Goal: Communication & Community: Answer question/provide support

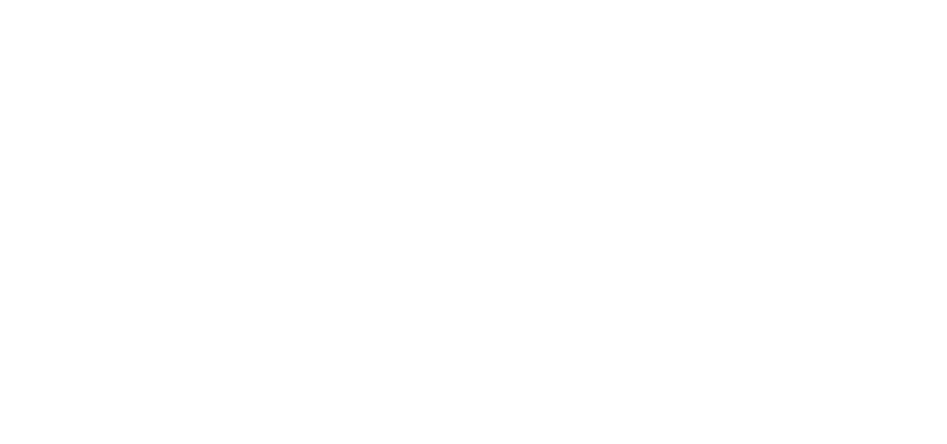
select select "message"
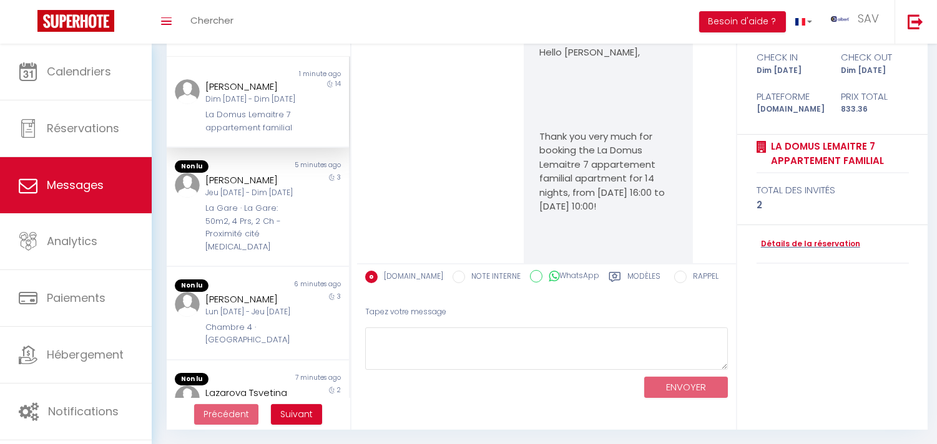
scroll to position [4742, 0]
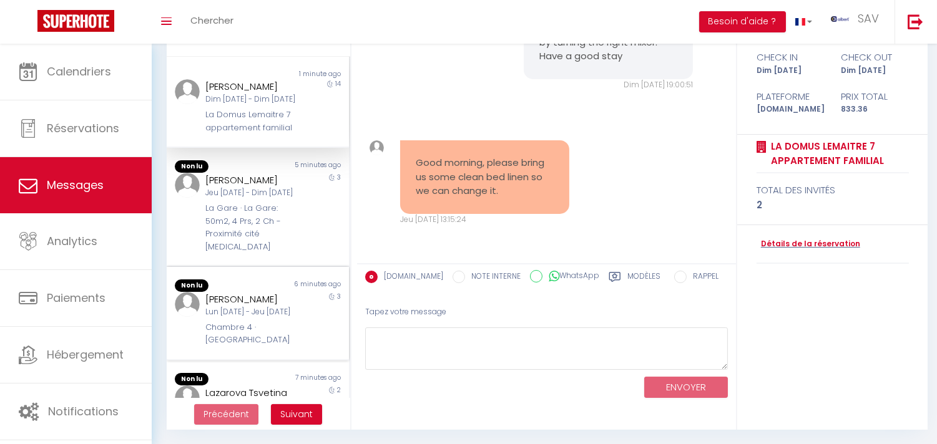
click at [291, 315] on div "[PERSON_NAME] [DATE] - Jeu [DATE] Chambre 4 · [GEOGRAPHIC_DATA]" at bounding box center [250, 319] width 106 height 55
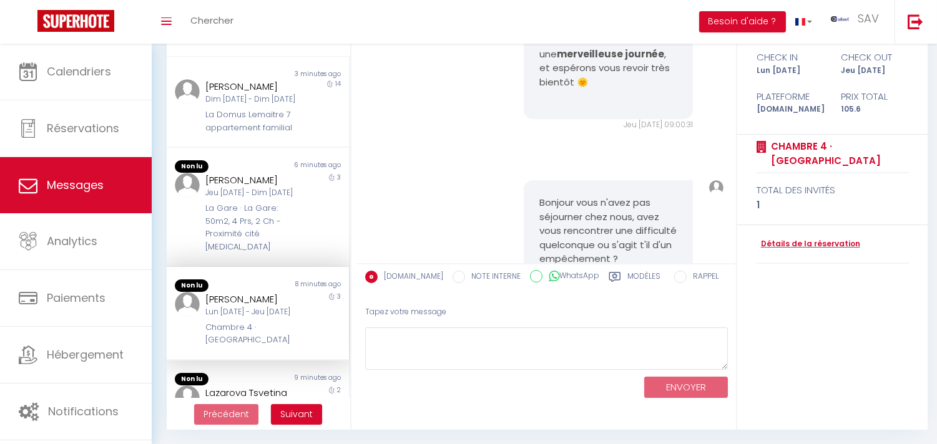
scroll to position [6020, 0]
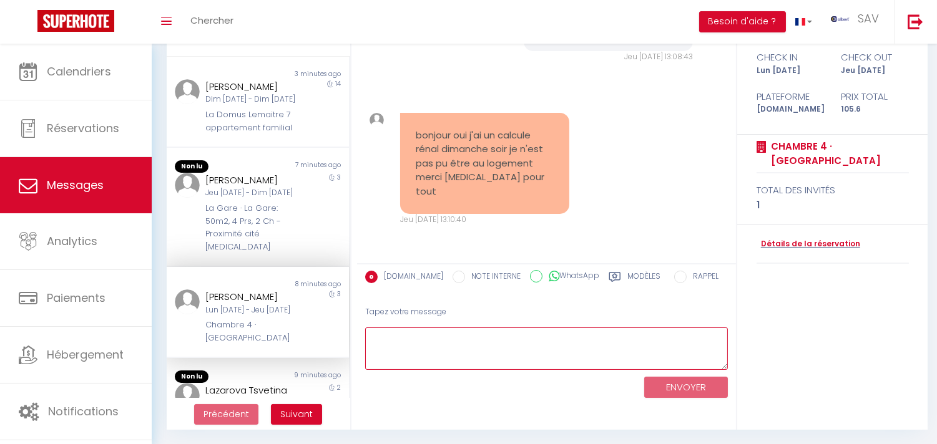
click at [431, 348] on textarea at bounding box center [546, 349] width 363 height 43
paste textarea "Bonjour Driss, Nous vous remercions de votre retour d'information et d'avoir ch…"
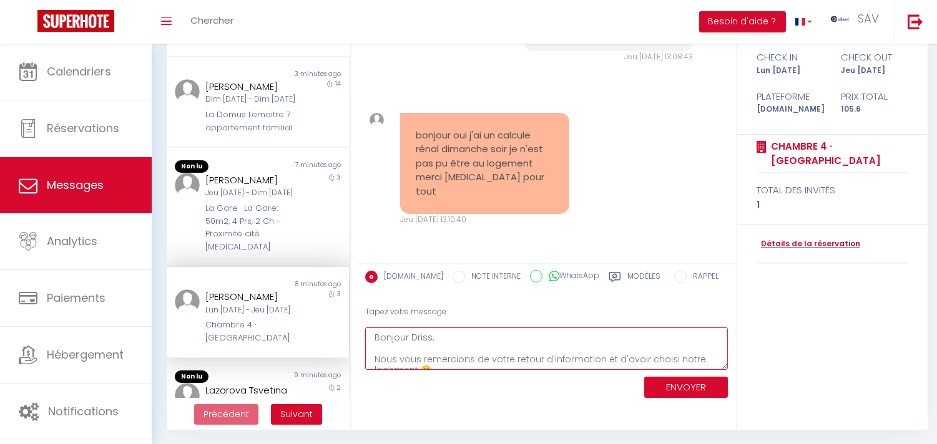
scroll to position [51, 0]
click at [431, 348] on textarea "Bonjour Driss, Nous vous remercions de votre retour d'information et d'avoir ch…" at bounding box center [546, 349] width 363 height 43
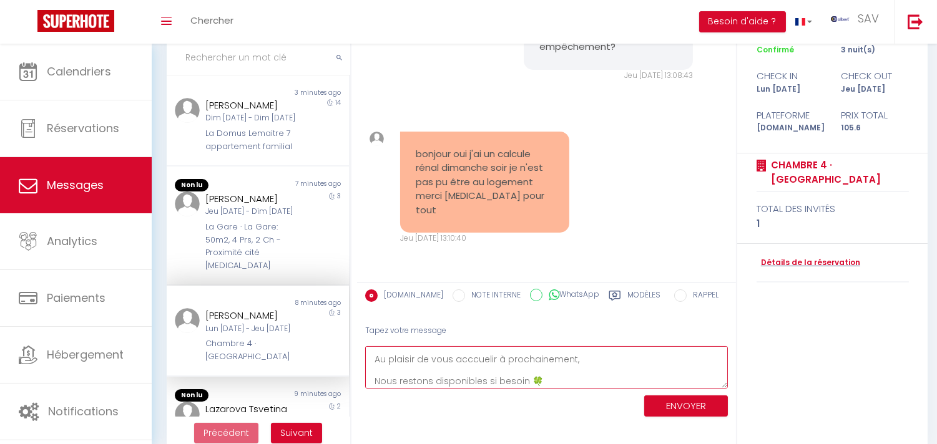
scroll to position [117, 0]
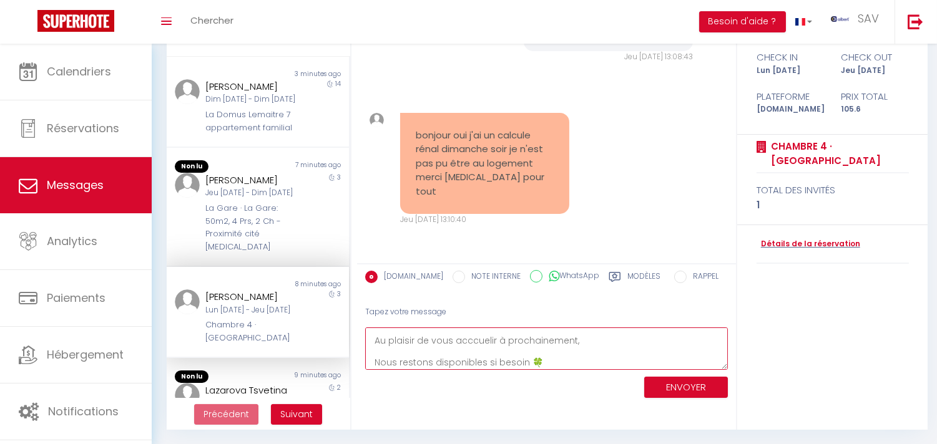
click at [543, 350] on textarea "Bonjour Driss, Nous vous remercions de votre retour d'information et d'avoir ch…" at bounding box center [546, 349] width 363 height 43
type textarea "Bonjour Driss, Nous vous remercions de votre retour d'information et d'avoir ch…"
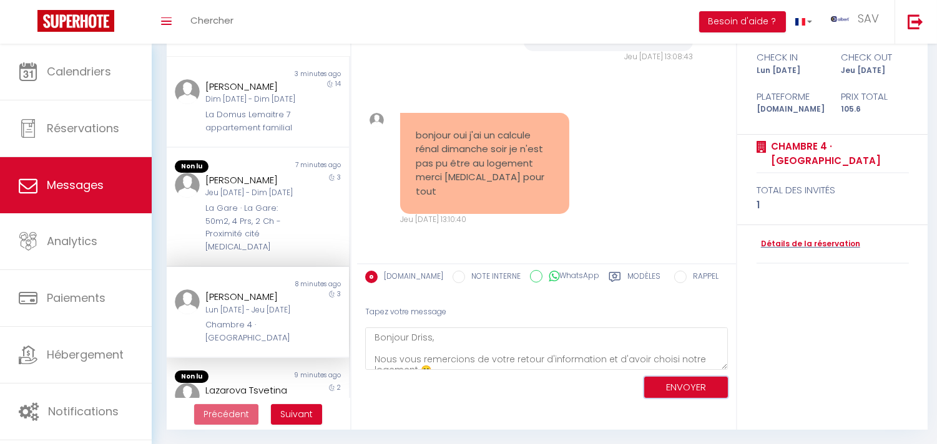
click at [677, 381] on button "ENVOYER" at bounding box center [686, 388] width 84 height 22
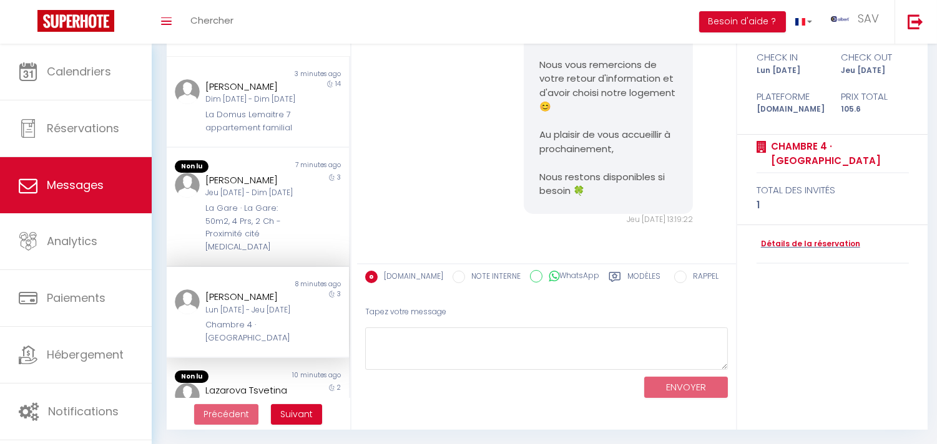
scroll to position [6282, 0]
copy div "[PERSON_NAME]"
drag, startPoint x: 272, startPoint y: 313, endPoint x: 201, endPoint y: 320, distance: 71.6
click at [201, 320] on div "[PERSON_NAME] [DATE] - Jeu [DATE] Chambre 4 · [GEOGRAPHIC_DATA]" at bounding box center [250, 317] width 106 height 55
click at [550, 208] on div "Bonjour Driss, Nous vous remercions de votre retour d'information et d'avoir ch…" at bounding box center [608, 114] width 169 height 200
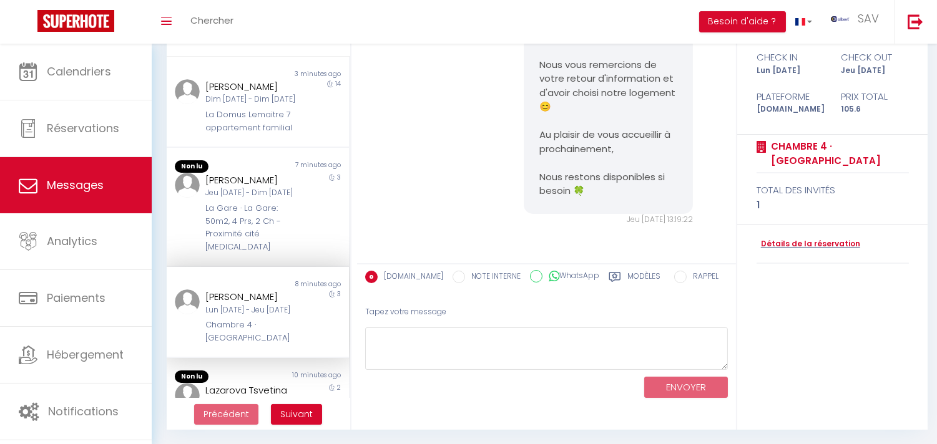
click at [552, 177] on pre "Bonjour Driss, Nous vous remercions de votre retour d'information et d'avoir ch…" at bounding box center [608, 114] width 138 height 169
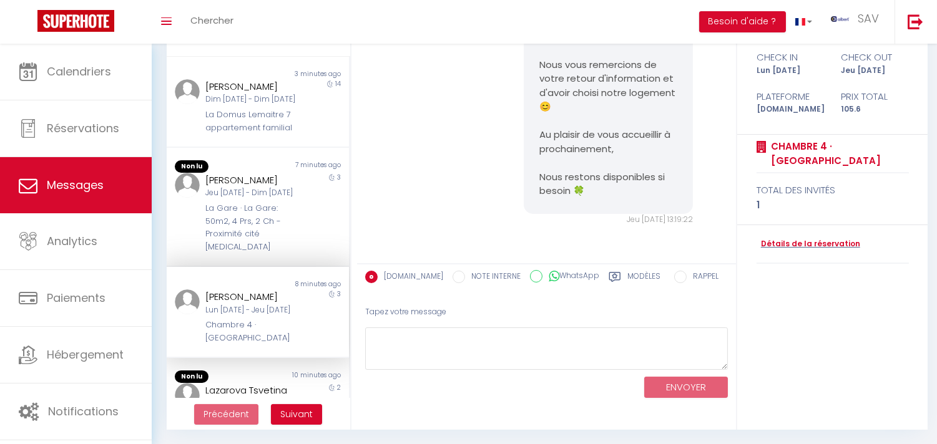
copy div "bonjour oui j'ai un calcule rénal dimanche soir je n'est pas pu être au logemen…"
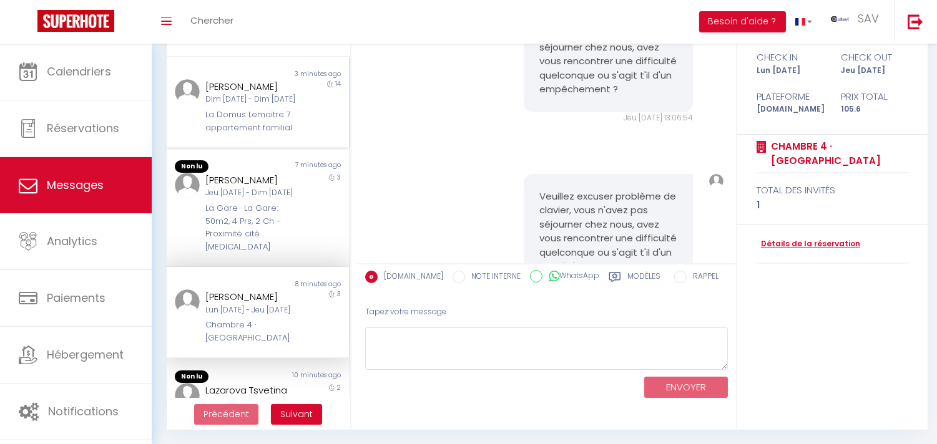
scroll to position [5241, 0]
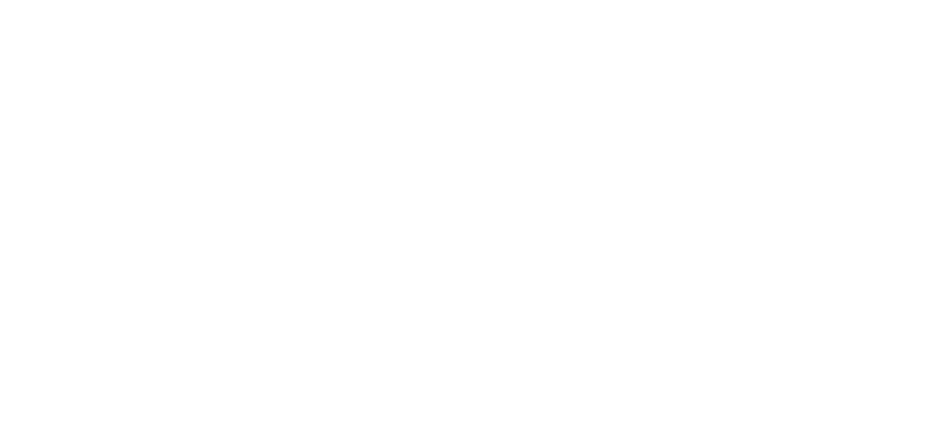
select select "message"
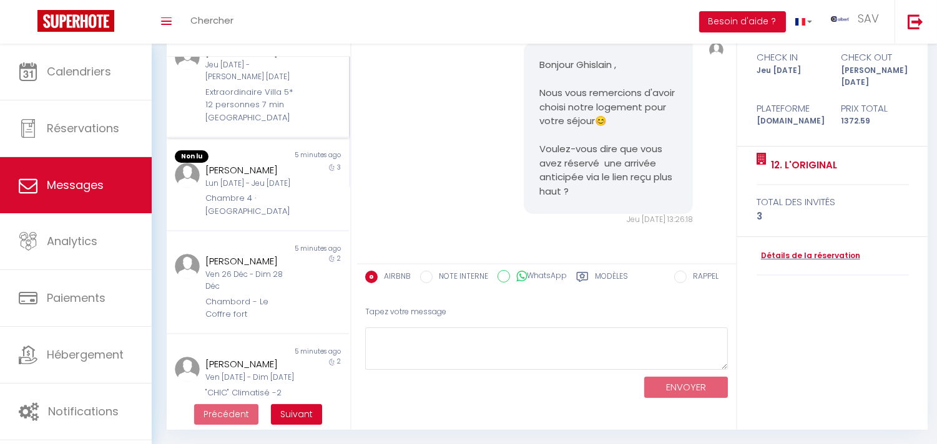
scroll to position [416, 0]
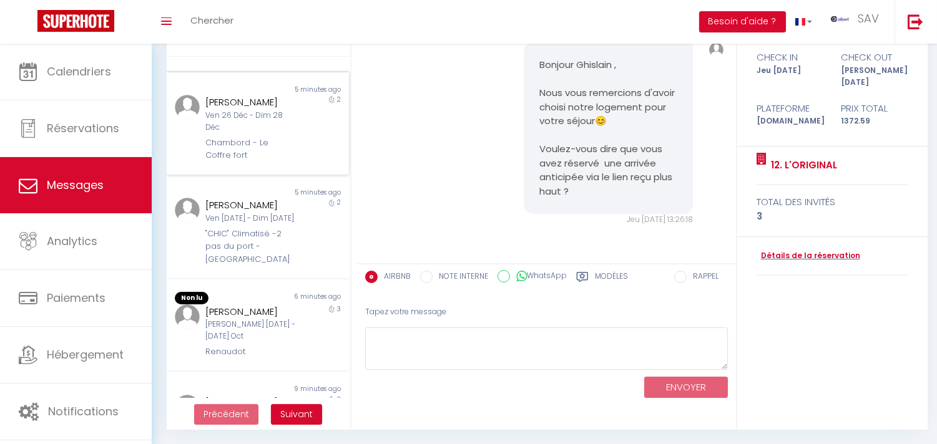
click at [251, 95] on div "Non lu" at bounding box center [212, 90] width 91 height 10
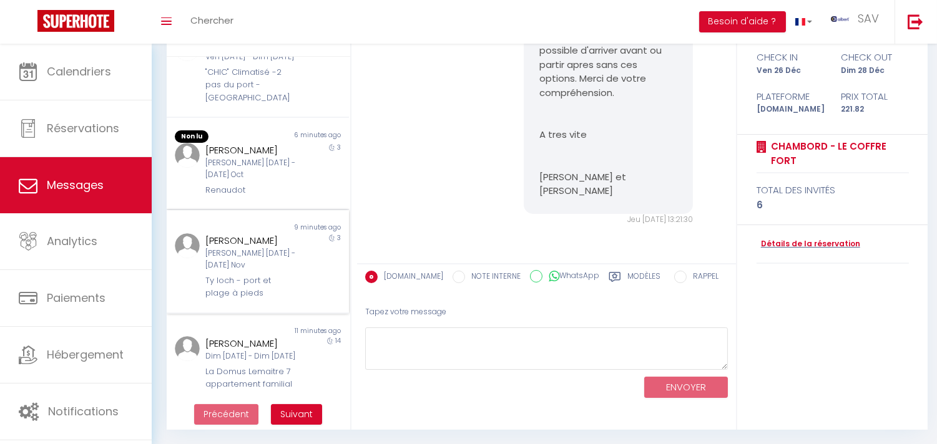
scroll to position [624, 0]
